Goal: Complete application form

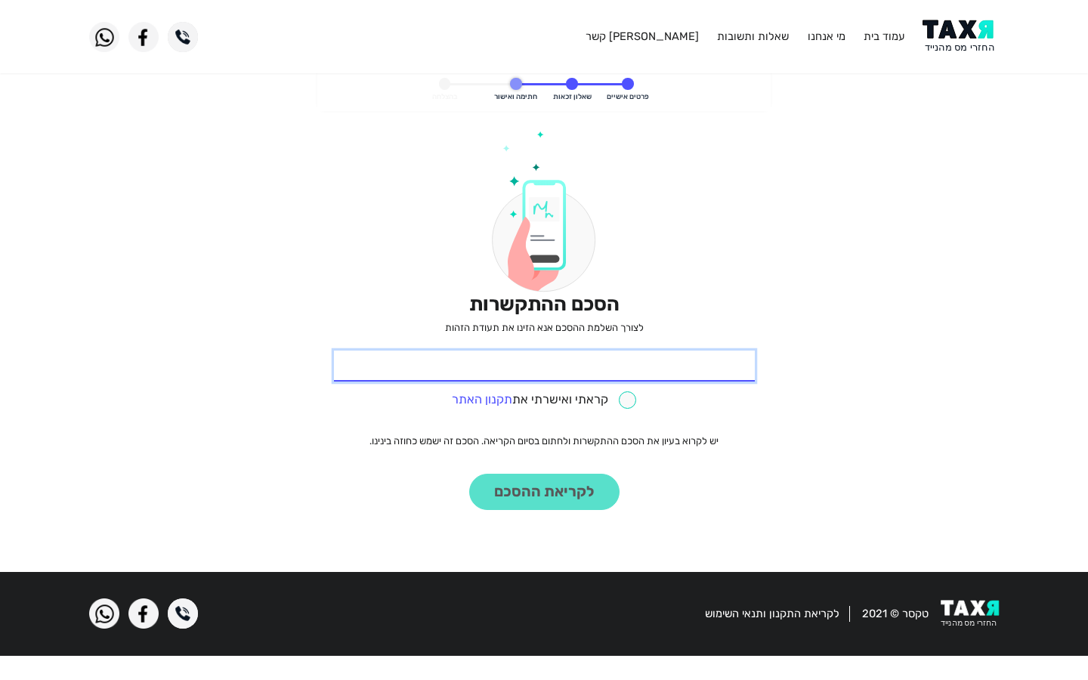
click at [544, 366] on input "* תעודת זהות" at bounding box center [544, 367] width 421 height 32
type input "531087706"
click at [544, 366] on input "* תעודת זהות" at bounding box center [544, 367] width 421 height 32
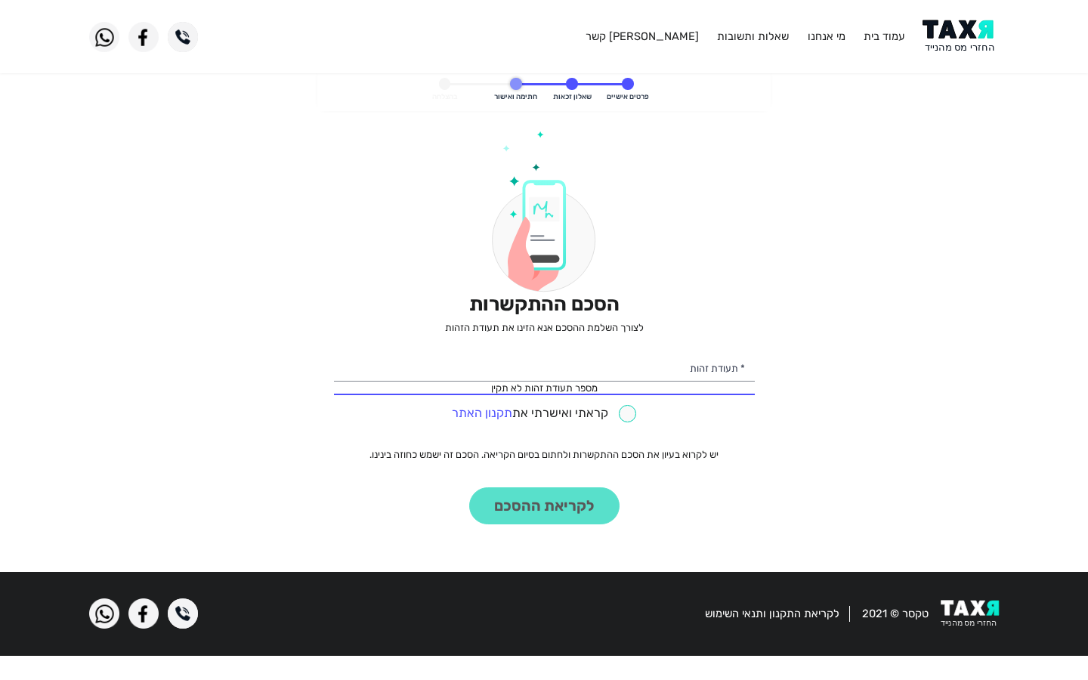
click at [543, 413] on input "checkbox" at bounding box center [544, 413] width 184 height 17
checkbox input "true"
click at [544, 366] on input "* תעודת זהות" at bounding box center [544, 367] width 421 height 32
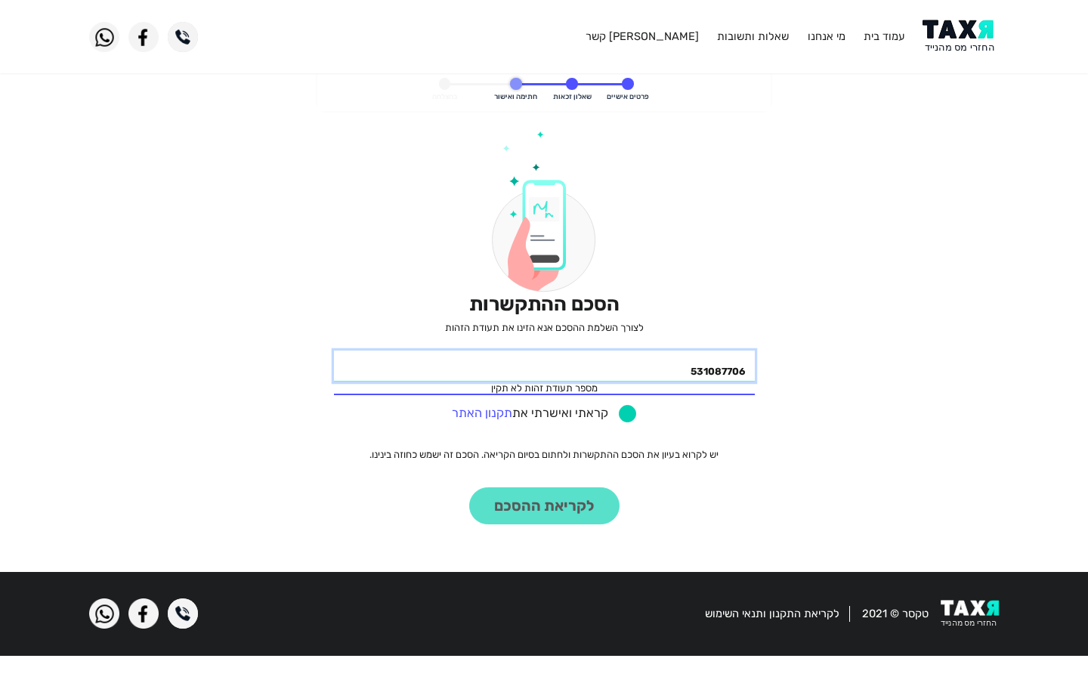
click at [469, 487] on button "לקריאת ההסכם" at bounding box center [544, 505] width 150 height 37
click at [544, 366] on input "531087706" at bounding box center [544, 367] width 421 height 32
type input "5"
type input "531087706"
click at [544, 366] on input "* תעודת זהות" at bounding box center [544, 367] width 421 height 32
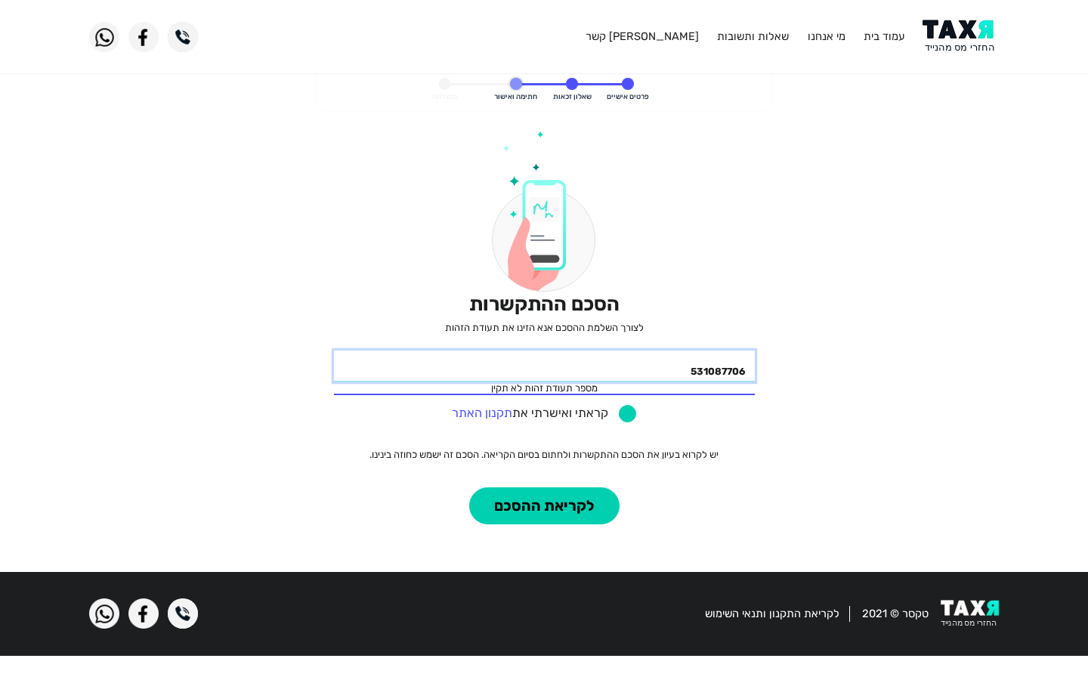
type input "531087706"
click at [543, 413] on input "checkbox" at bounding box center [544, 413] width 184 height 17
checkbox input "false"
click at [544, 366] on input "531087706" at bounding box center [544, 367] width 421 height 32
type input "5"
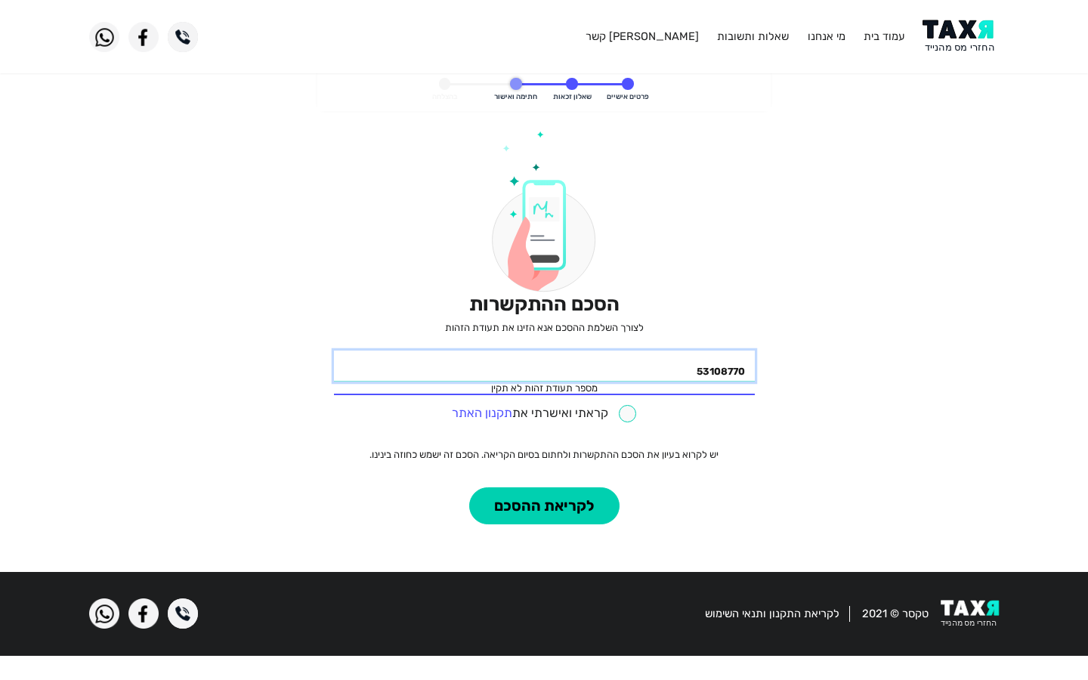
type input "531087706"
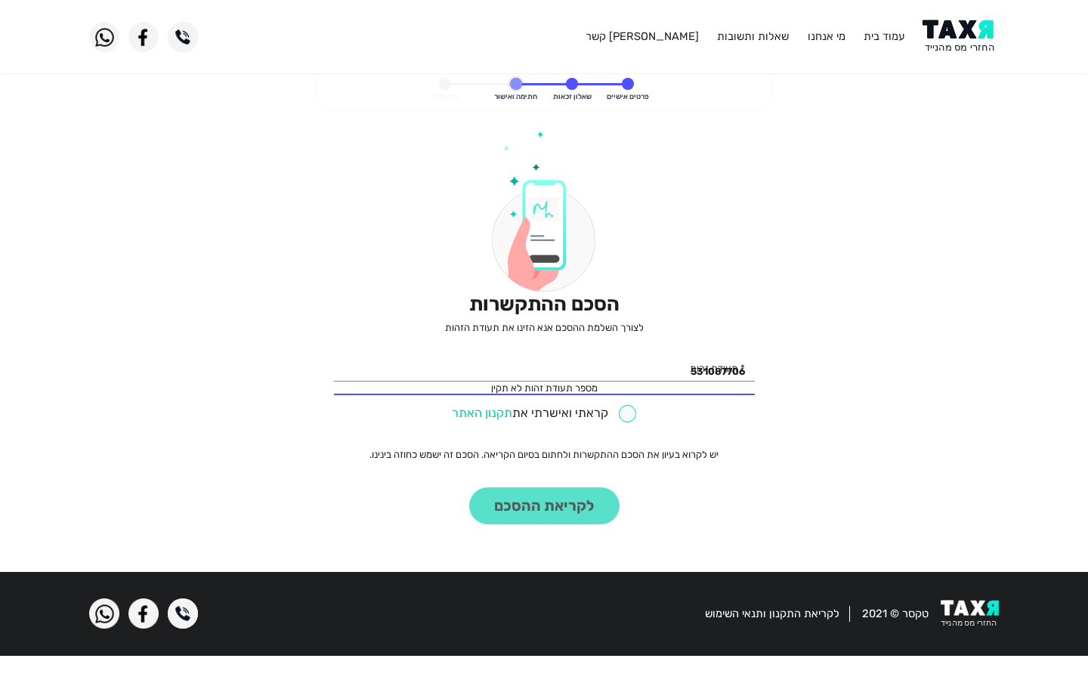
click at [482, 413] on link "תקנון האתר" at bounding box center [482, 413] width 60 height 14
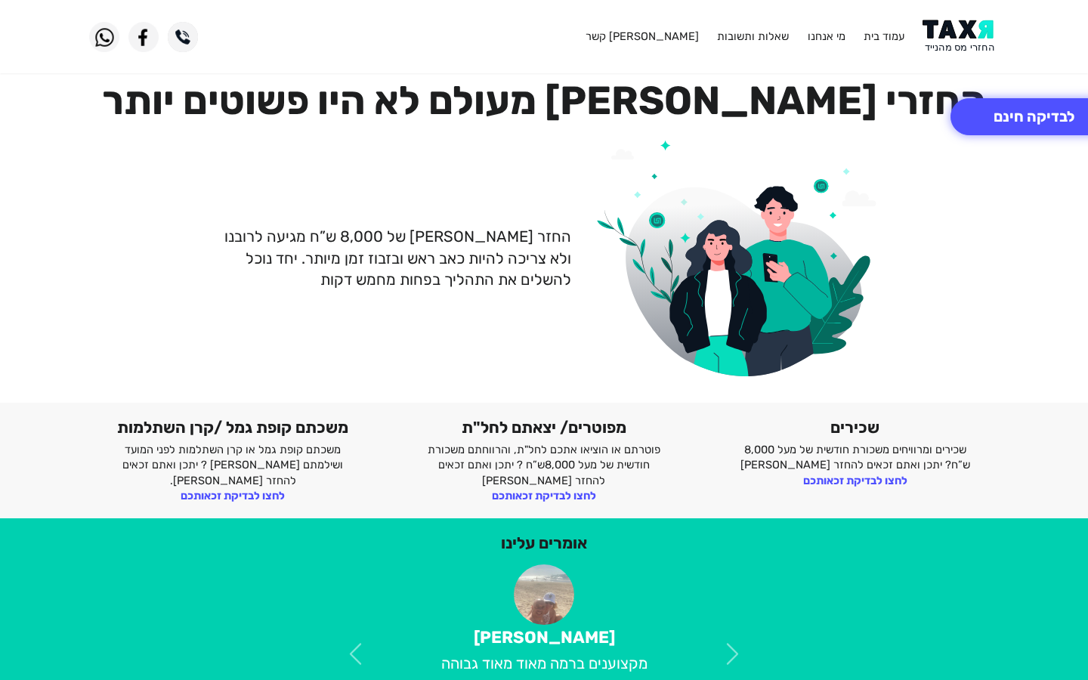
scroll to position [359, 0]
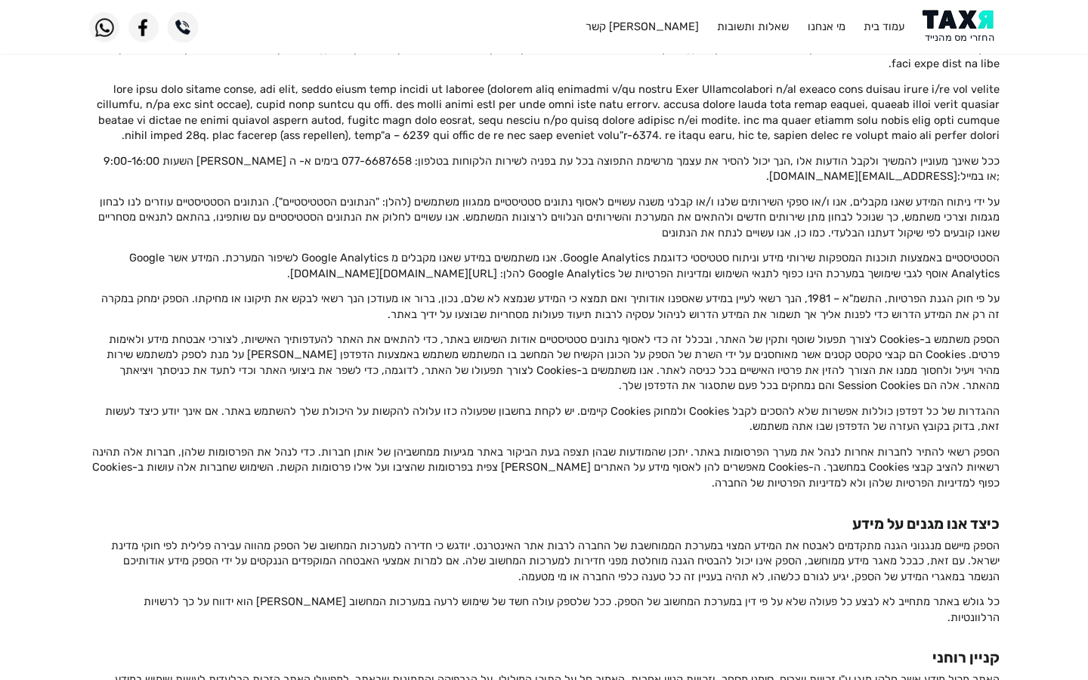
scroll to position [2066, 0]
